Goal: Navigation & Orientation: Understand site structure

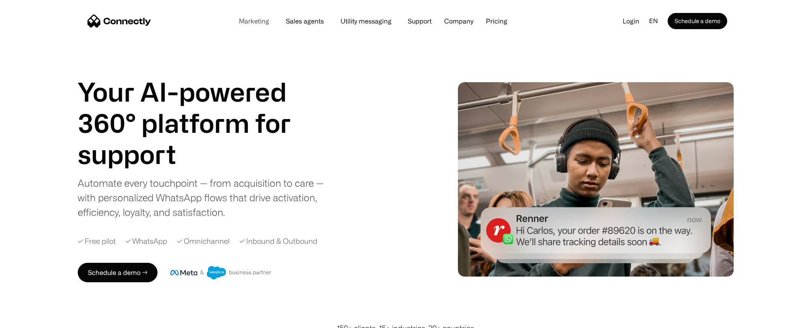
click at [265, 22] on link "Marketing" at bounding box center [253, 21] width 43 height 6
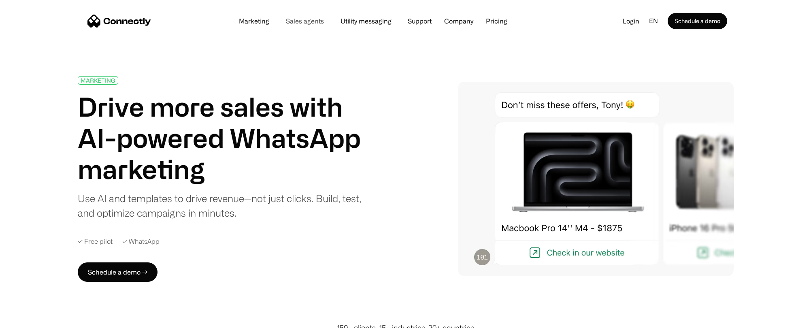
click at [297, 22] on link "Sales agents" at bounding box center [304, 21] width 51 height 6
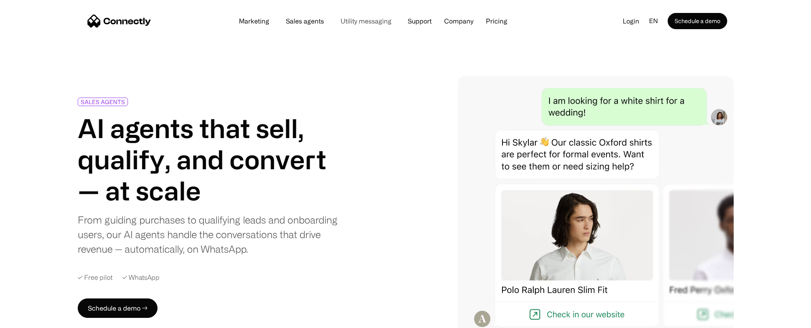
click at [374, 19] on link "Utility messaging" at bounding box center [366, 21] width 64 height 6
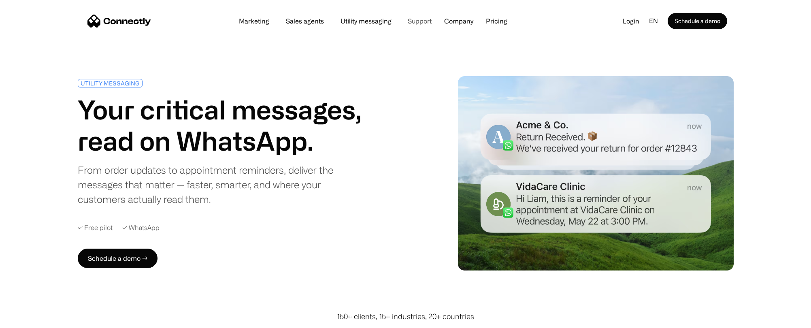
click at [423, 22] on link "Support" at bounding box center [419, 21] width 37 height 6
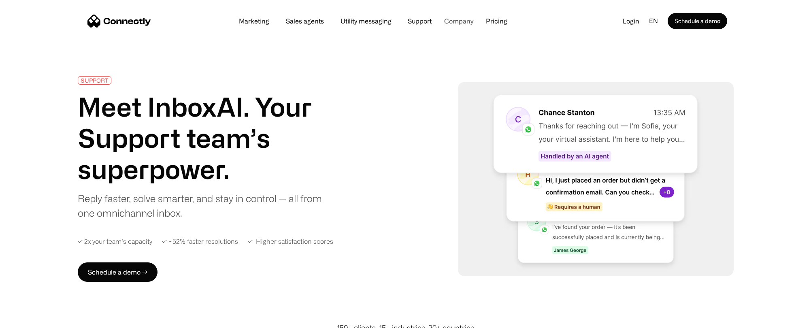
click at [466, 26] on div "Company" at bounding box center [458, 20] width 29 height 11
click at [501, 25] on div "Marketing Sales agents Utility messaging Support Company About us Careers Conta…" at bounding box center [373, 20] width 283 height 11
click at [464, 40] on link "About us" at bounding box center [469, 41] width 48 height 19
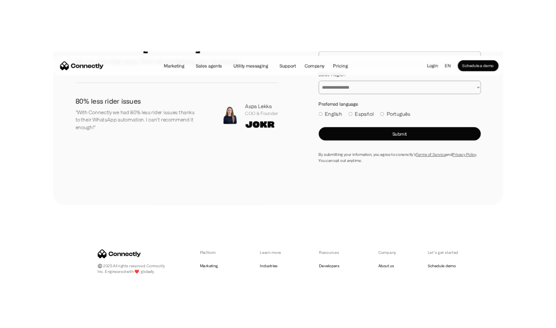
scroll to position [850, 0]
